Goal: Share content: Share content

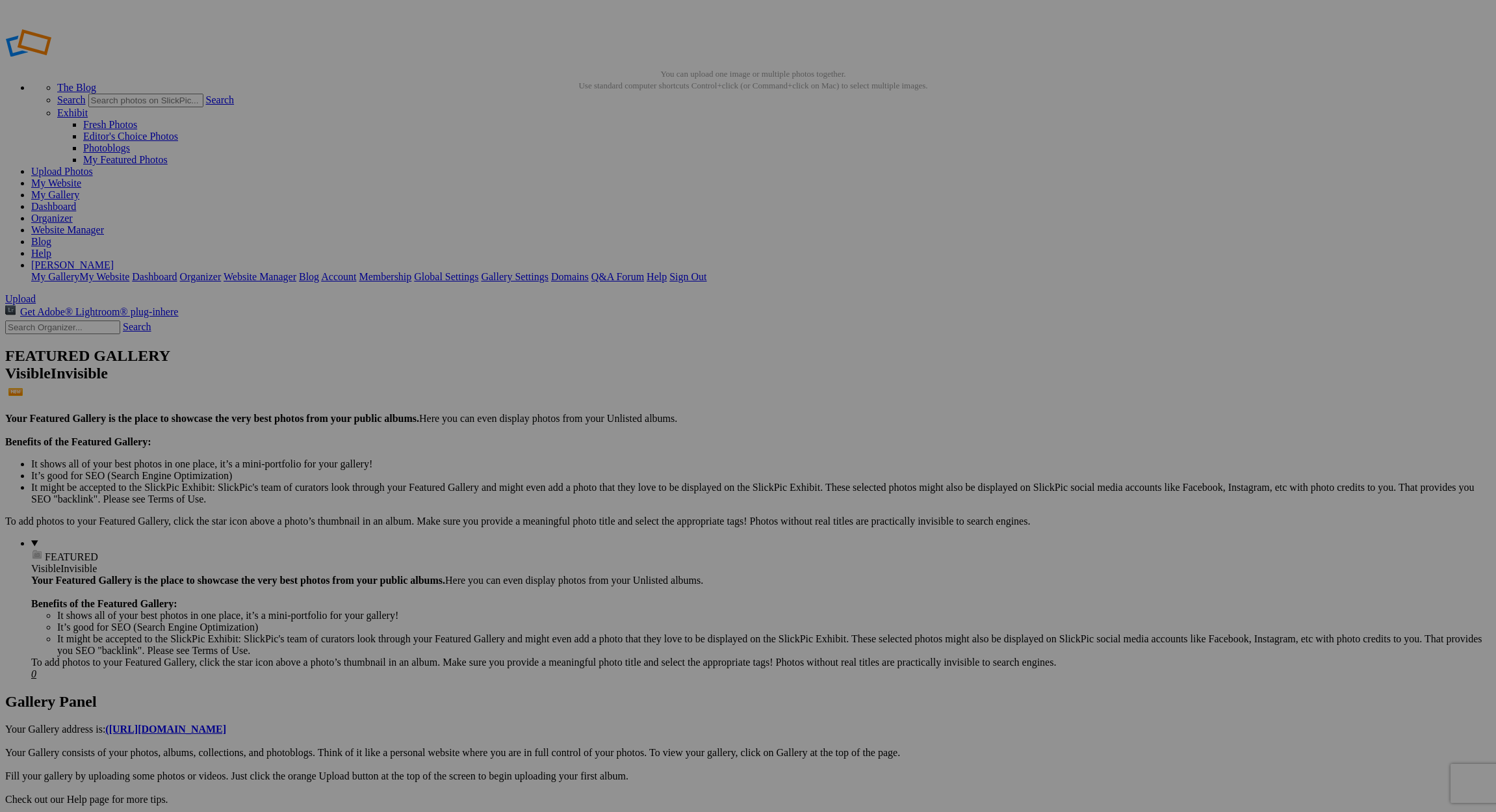
drag, startPoint x: 384, startPoint y: 72, endPoint x: 168, endPoint y: 67, distance: 216.1
type input "[DATE] Warehouse [GEOGRAPHIC_DATA]"
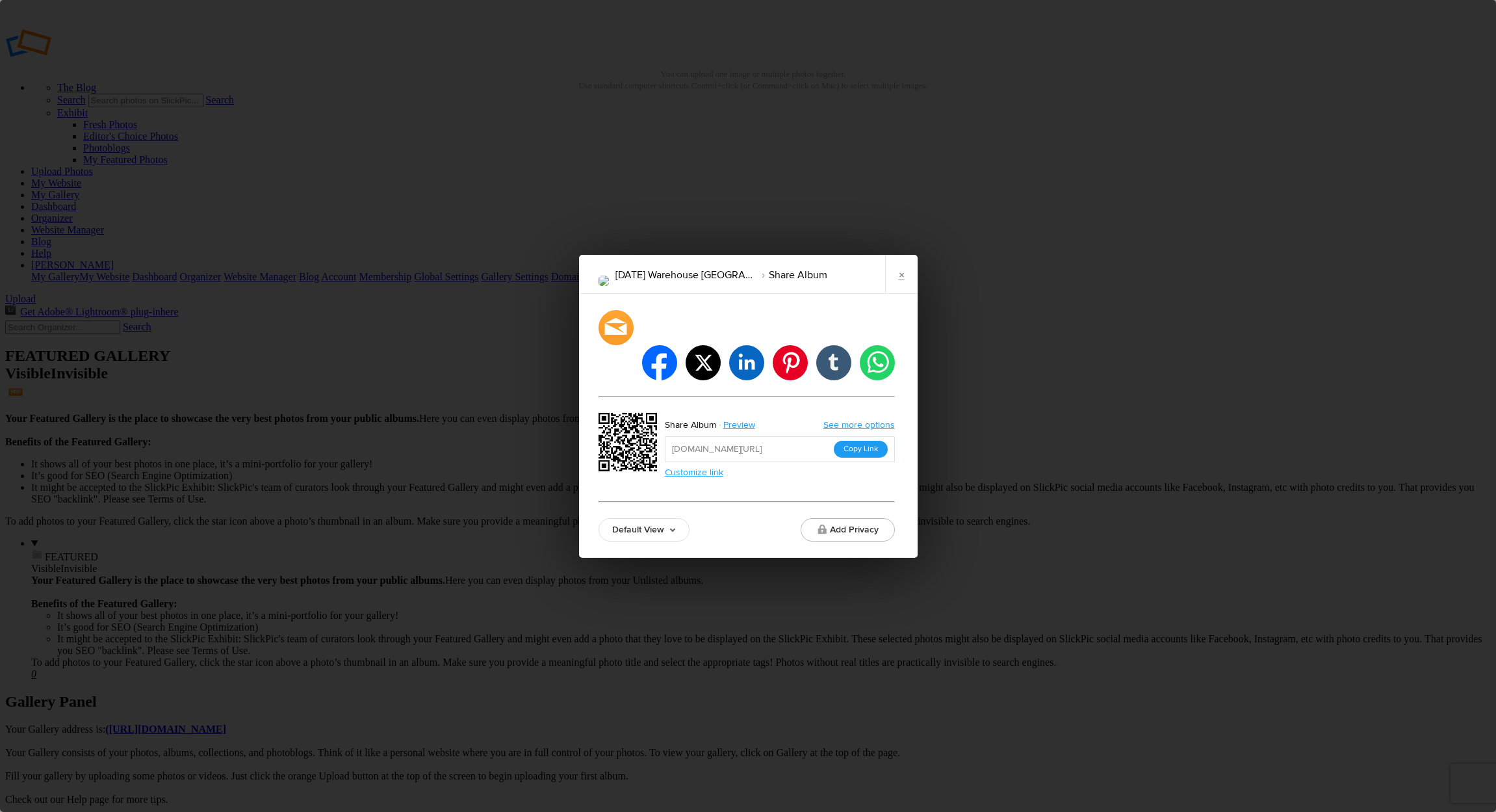
click at [871, 441] on button "Copy Link" at bounding box center [861, 449] width 54 height 17
click at [905, 293] on link "×" at bounding box center [901, 274] width 33 height 39
